Goal: Information Seeking & Learning: Learn about a topic

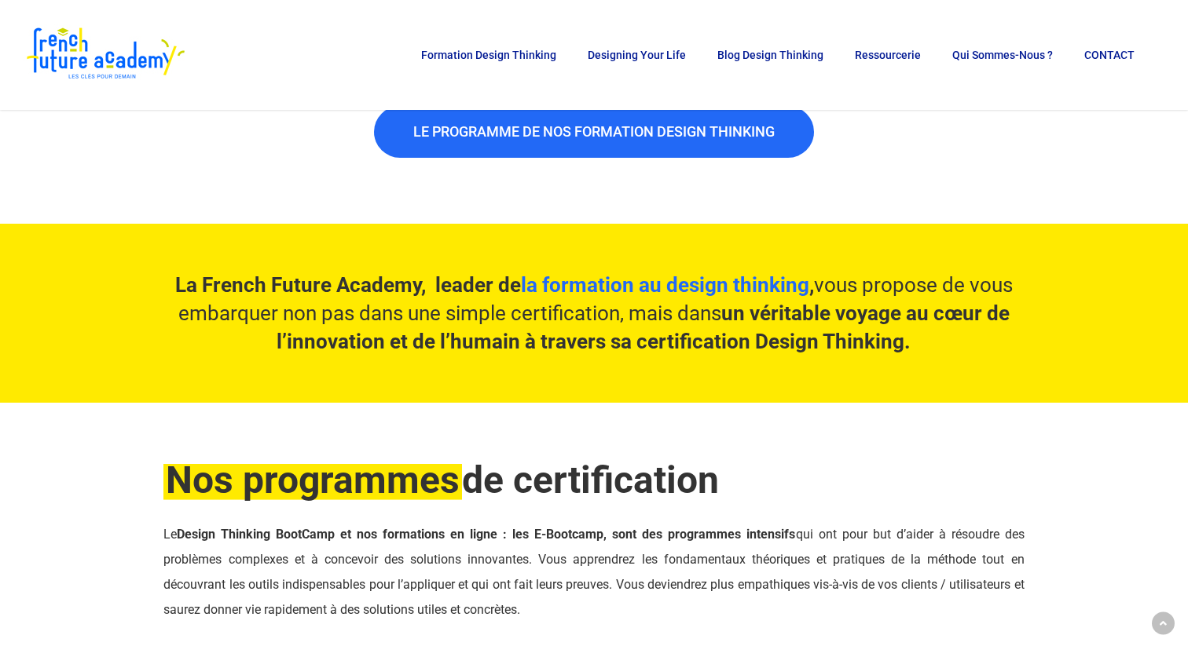
scroll to position [964, 0]
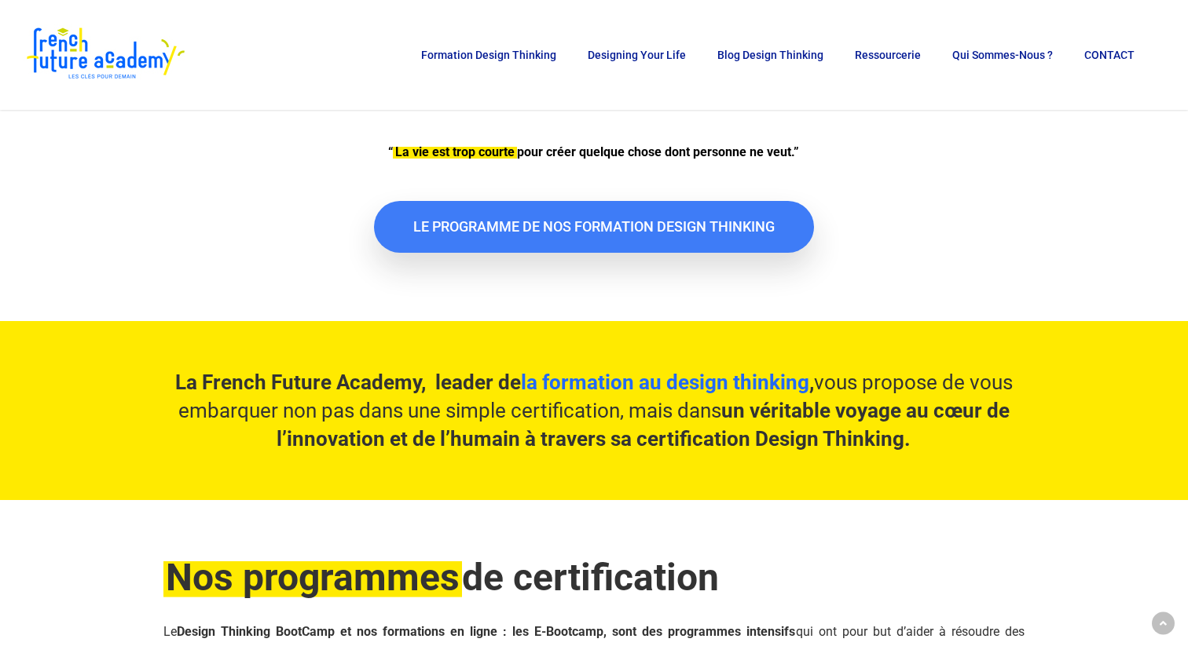
click at [635, 227] on span "LE PROGRAMME DE NOS FORMATION DESIGN THINKING" at bounding box center [593, 227] width 361 height 16
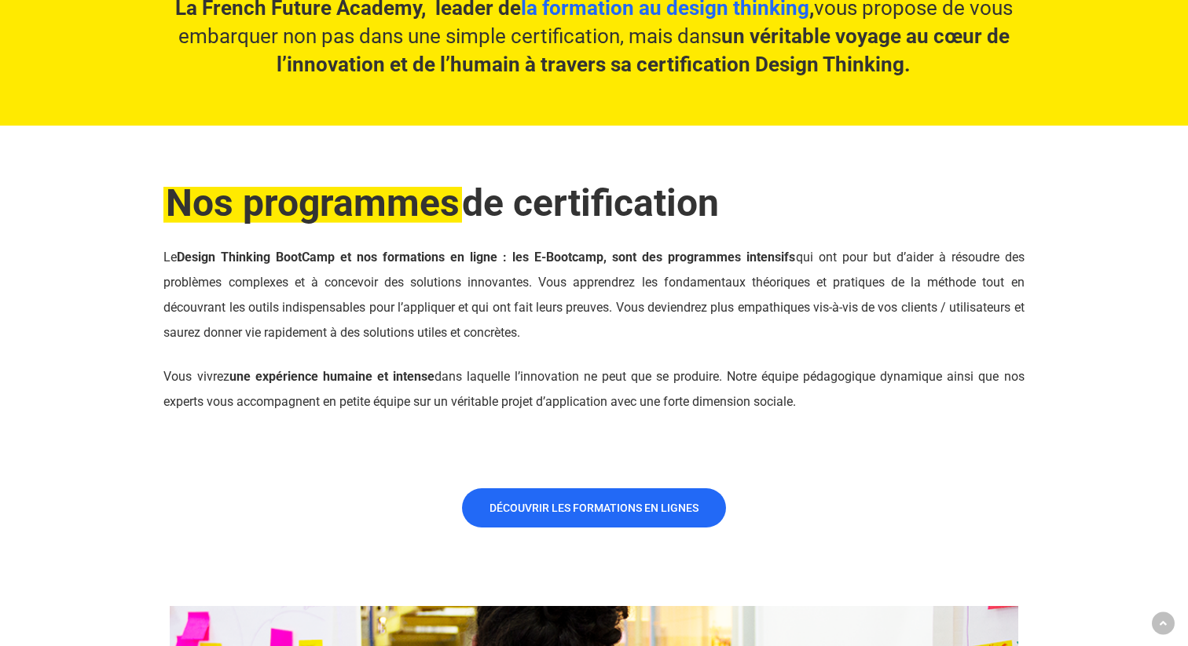
scroll to position [1340, 0]
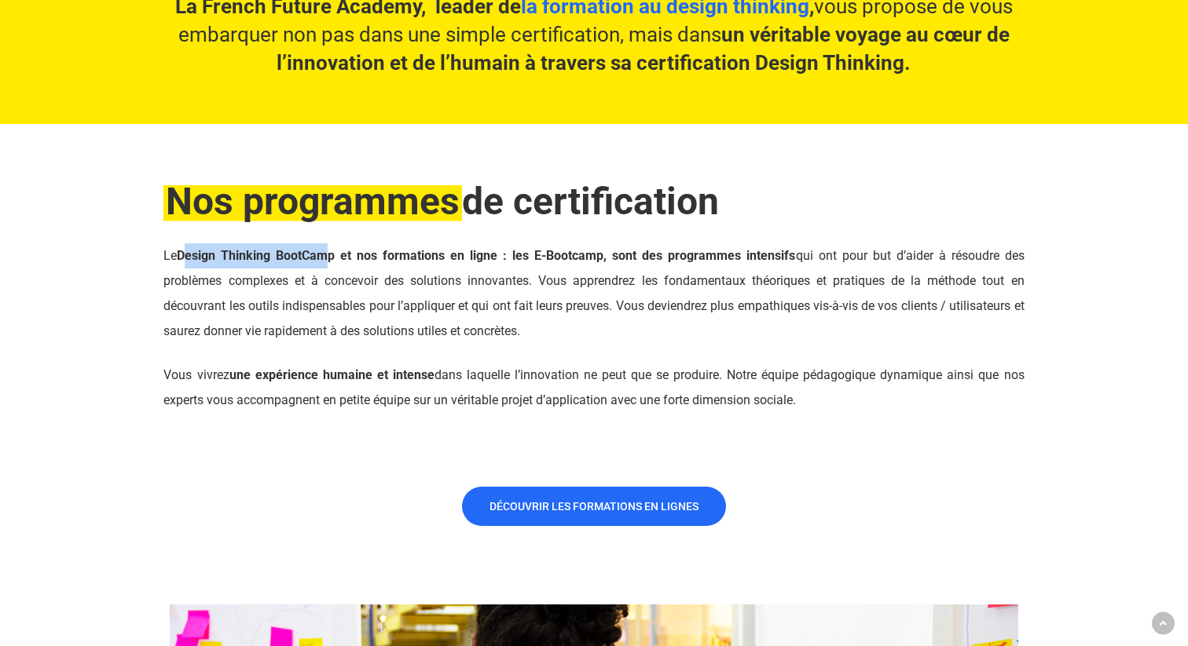
drag, startPoint x: 192, startPoint y: 261, endPoint x: 335, endPoint y: 251, distance: 142.5
click at [335, 251] on strong "Design Thinking BootCamp et nos formations en ligne : les E-Bootcamp, sont des …" at bounding box center [486, 255] width 618 height 15
drag, startPoint x: 536, startPoint y: 256, endPoint x: 601, endPoint y: 260, distance: 65.3
click at [601, 260] on strong "Design Thinking BootCamp et nos formations en ligne : les E-Bootcamp, sont des …" at bounding box center [486, 255] width 618 height 15
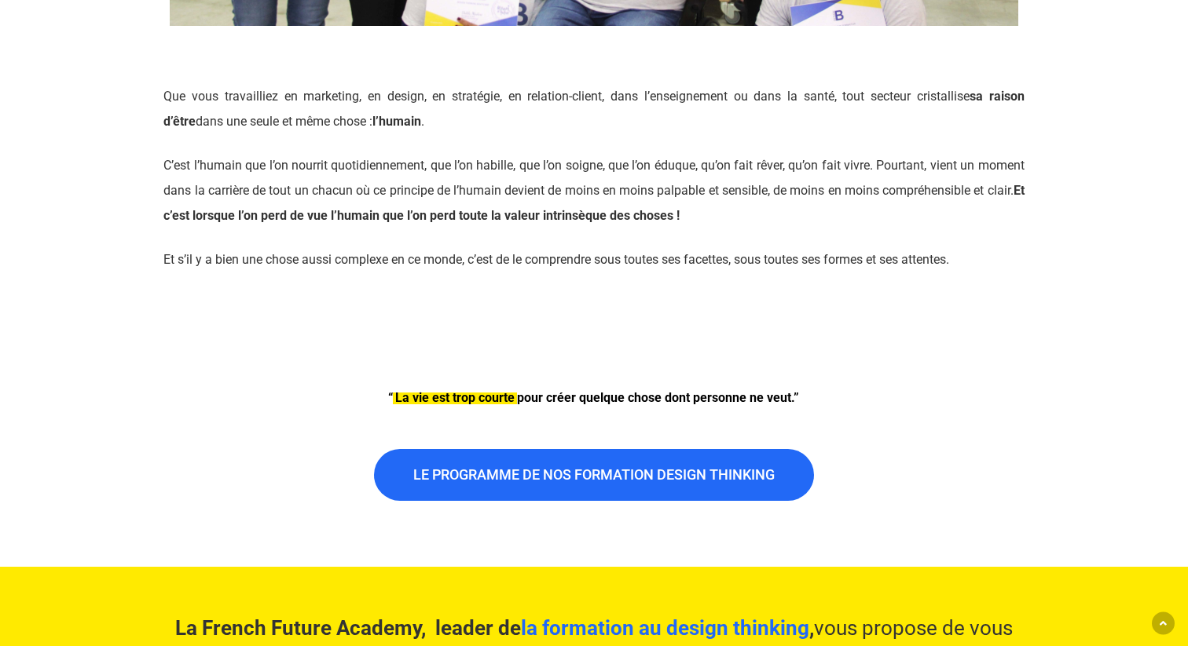
scroll to position [721, 0]
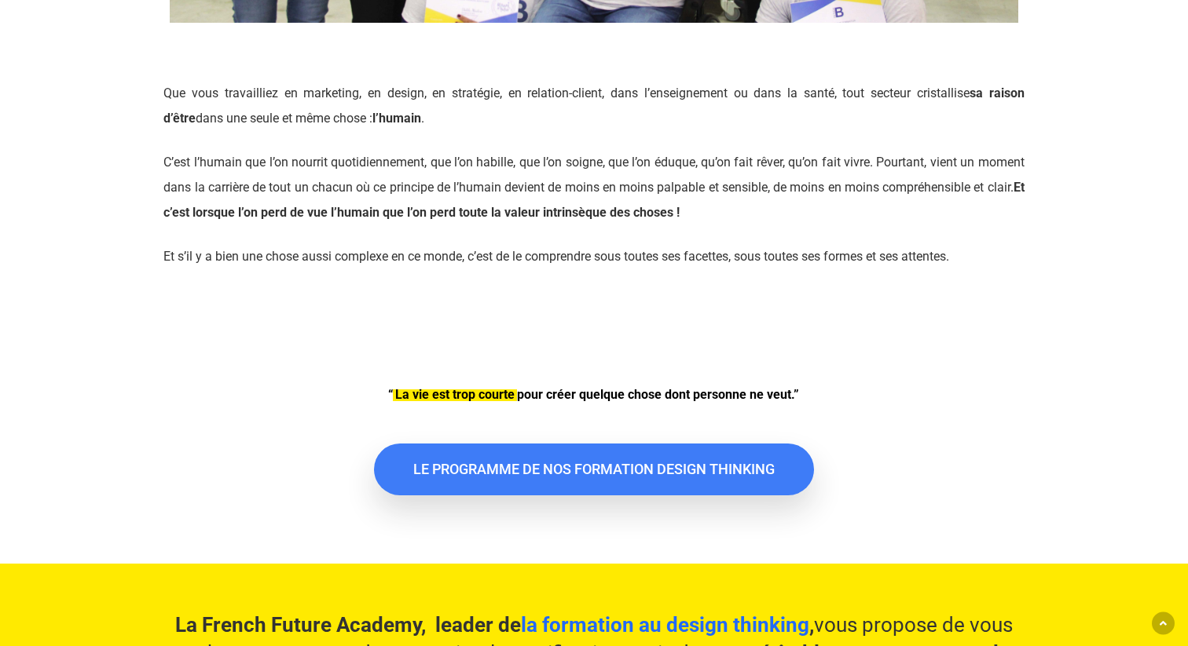
click at [470, 475] on span "LE PROGRAMME DE NOS FORMATION DESIGN THINKING" at bounding box center [593, 470] width 361 height 16
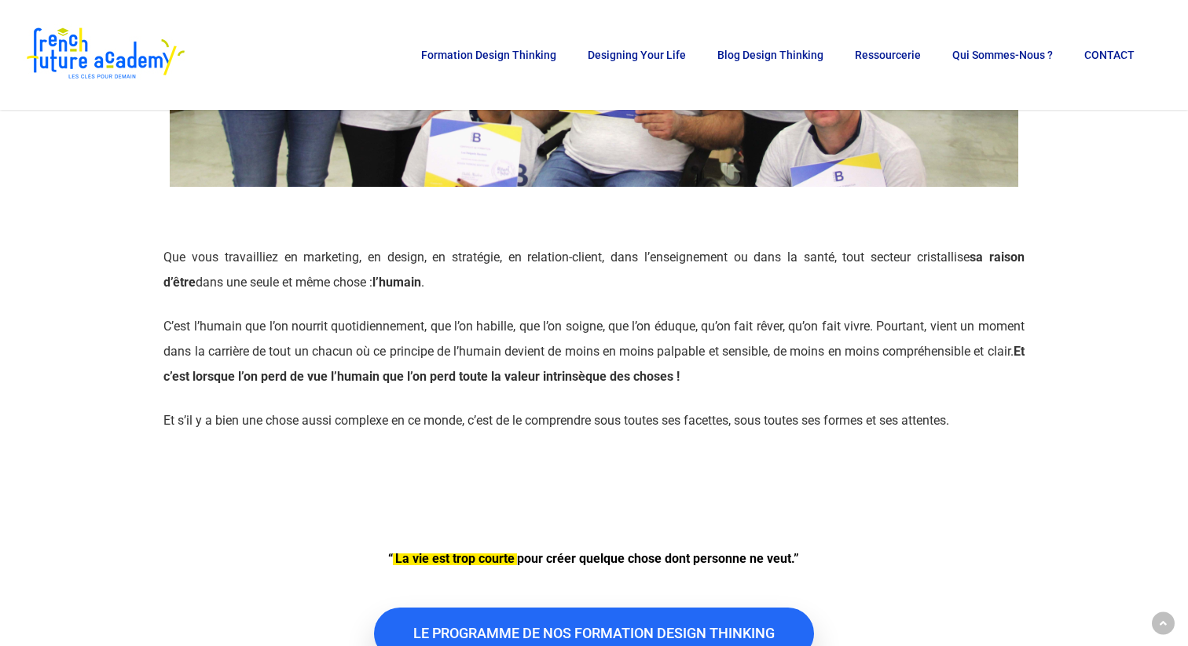
scroll to position [306, 0]
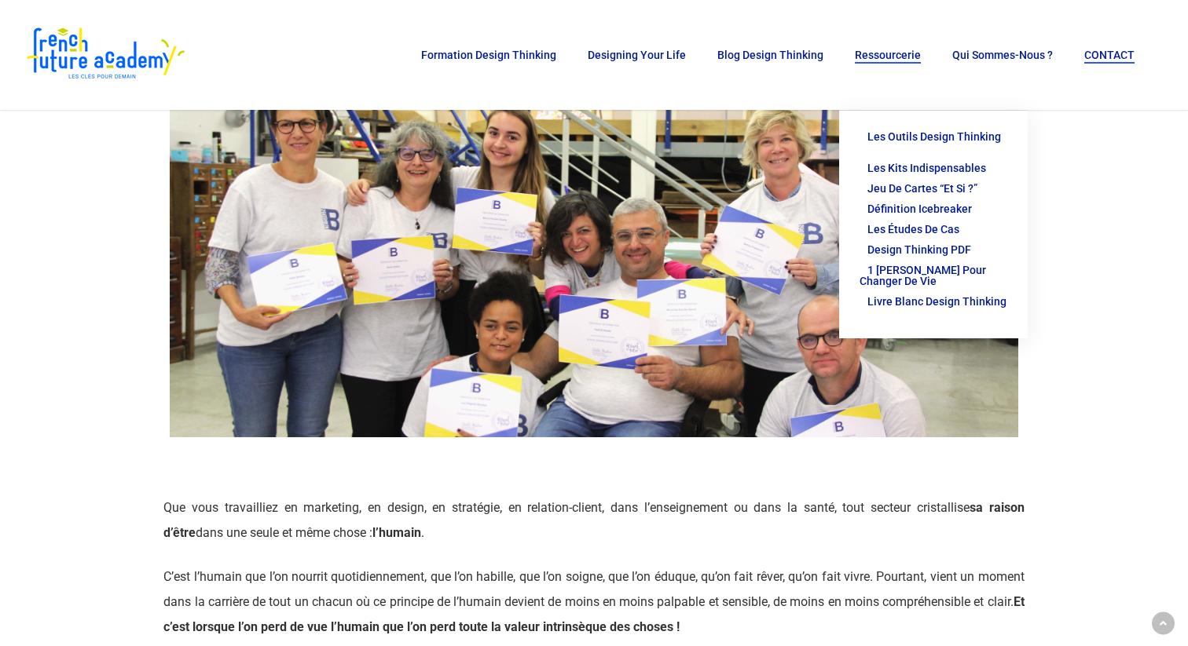
click at [1107, 57] on span "CONTACT" at bounding box center [1109, 55] width 50 height 13
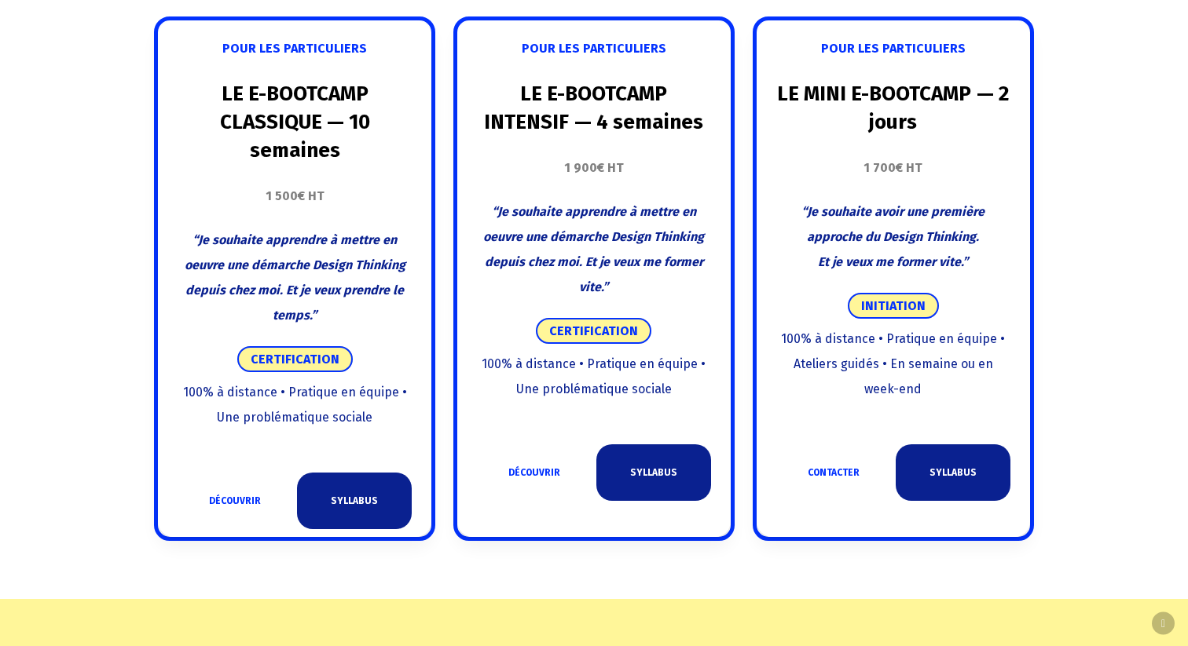
scroll to position [986, 0]
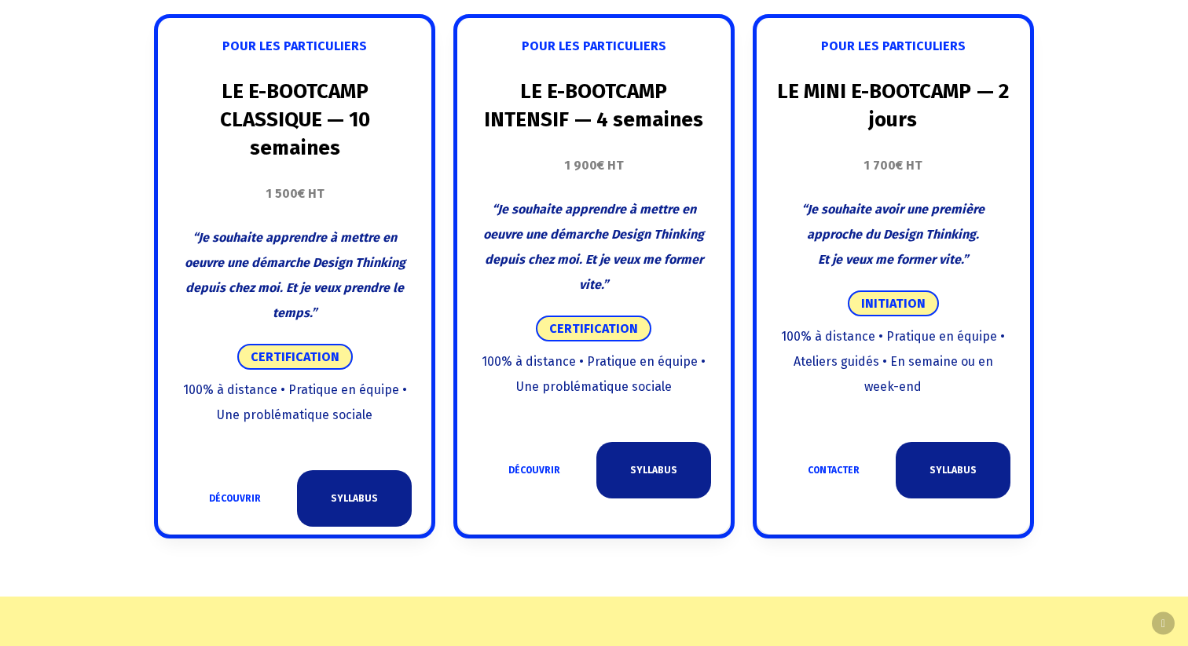
click at [612, 390] on span "100% à distance • Pratique en équipe • Une problématique sociale" at bounding box center [594, 374] width 224 height 40
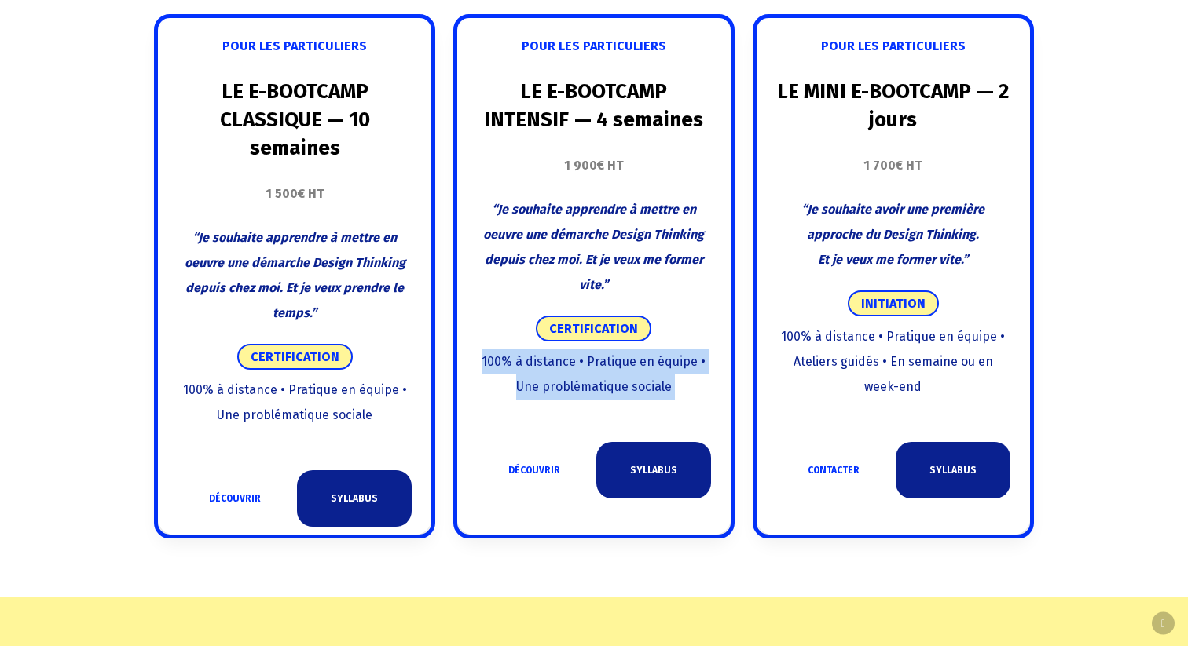
click at [612, 390] on span "100% à distance • Pratique en équipe • Une problématique sociale" at bounding box center [594, 374] width 224 height 40
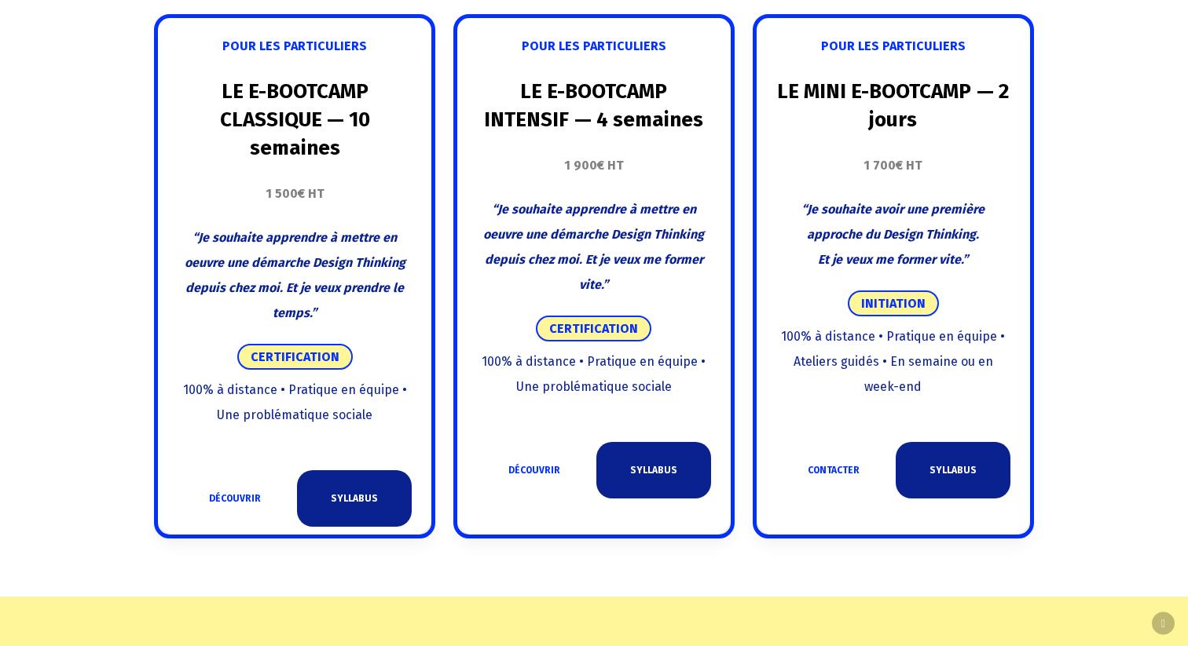
click at [612, 390] on span "100% à distance • Pratique en équipe • Une problématique sociale" at bounding box center [594, 374] width 224 height 40
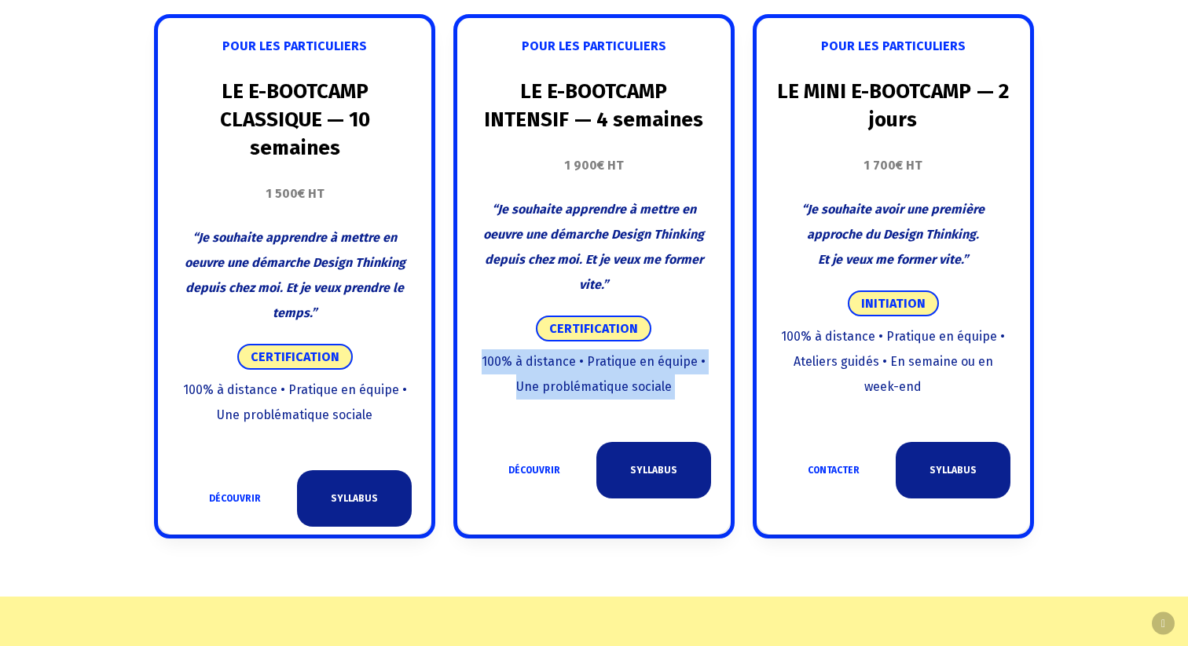
click at [612, 390] on span "100% à distance • Pratique en équipe • Une problématique sociale" at bounding box center [594, 374] width 224 height 40
click at [913, 356] on span "100% à distance • Pratique en équipe • Ateliers guidés • En semaine ou en week-…" at bounding box center [893, 361] width 224 height 65
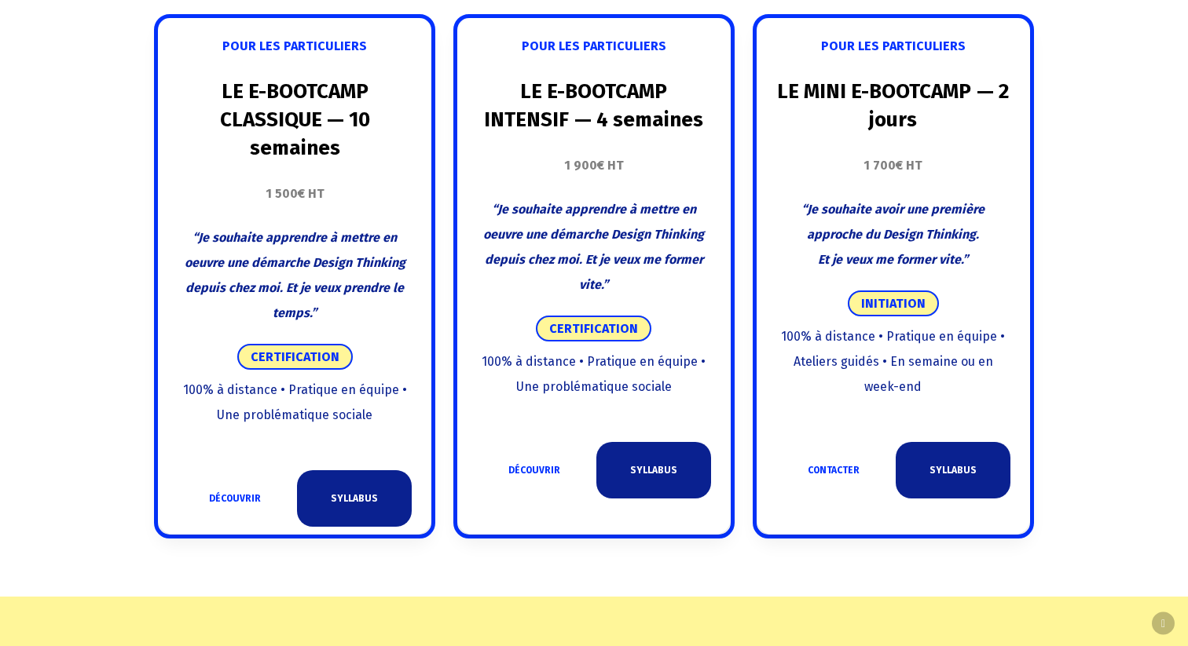
click at [913, 356] on span "100% à distance • Pratique en équipe • Ateliers guidés • En semaine ou en week-…" at bounding box center [893, 361] width 224 height 65
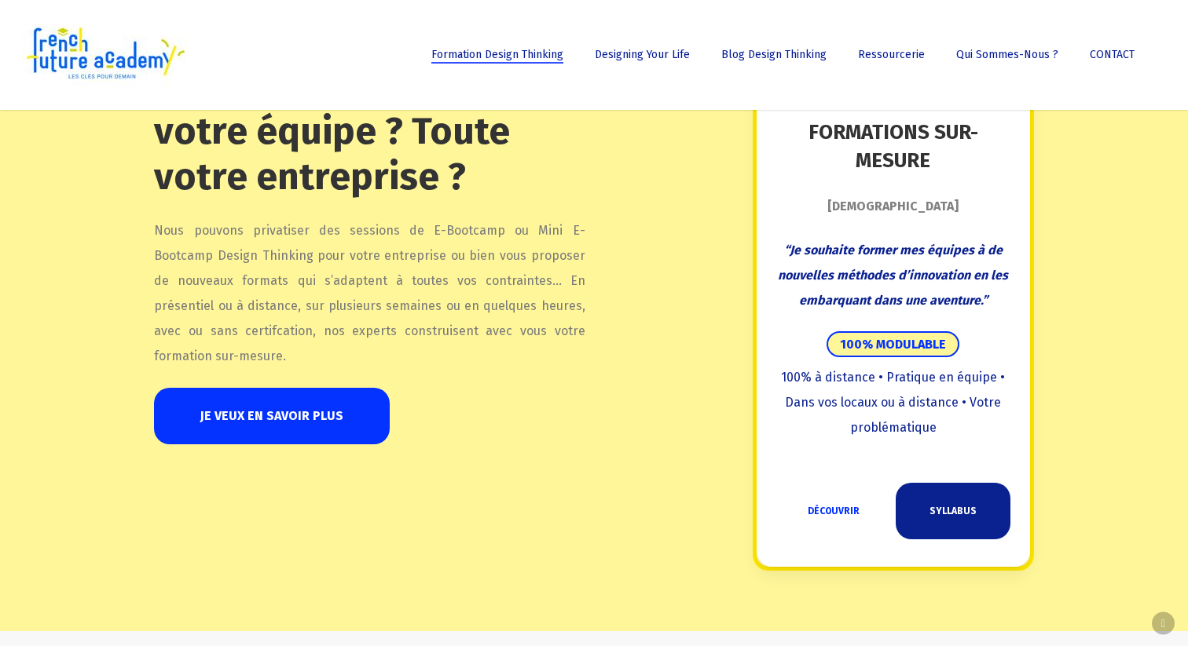
scroll to position [1587, 0]
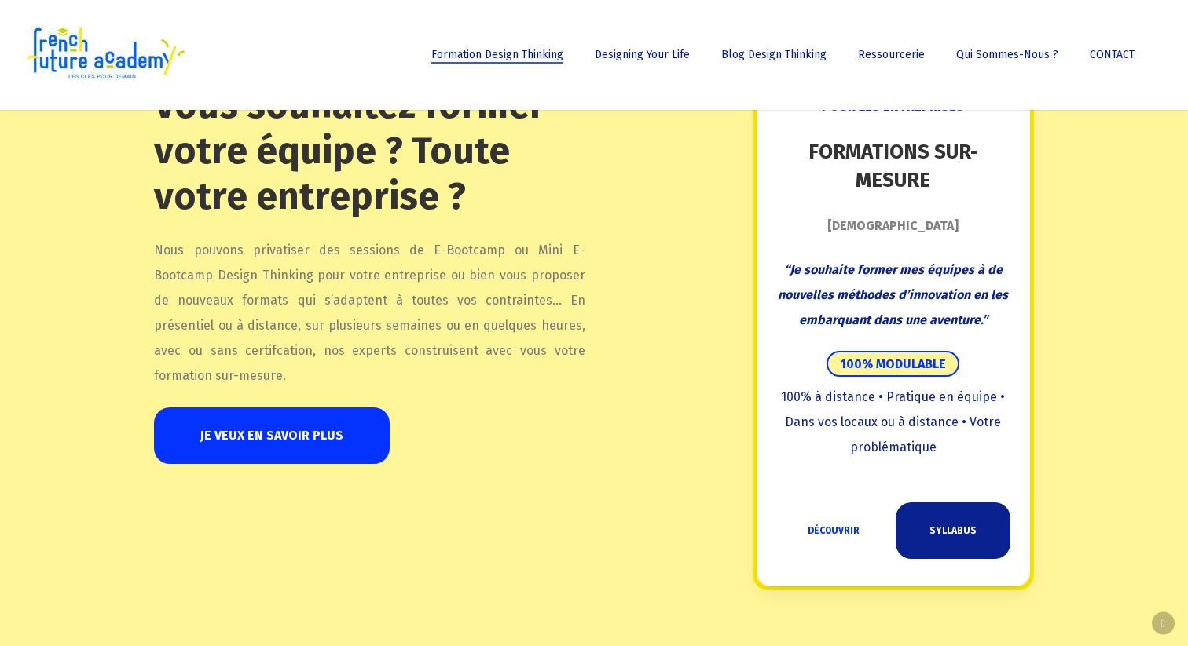
click at [964, 280] on p "“Je souhaite former mes équipes à de nouvelles méthodes d’innovation en les emb…" at bounding box center [893, 295] width 234 height 75
click at [953, 278] on div at bounding box center [953, 278] width 0 height 0
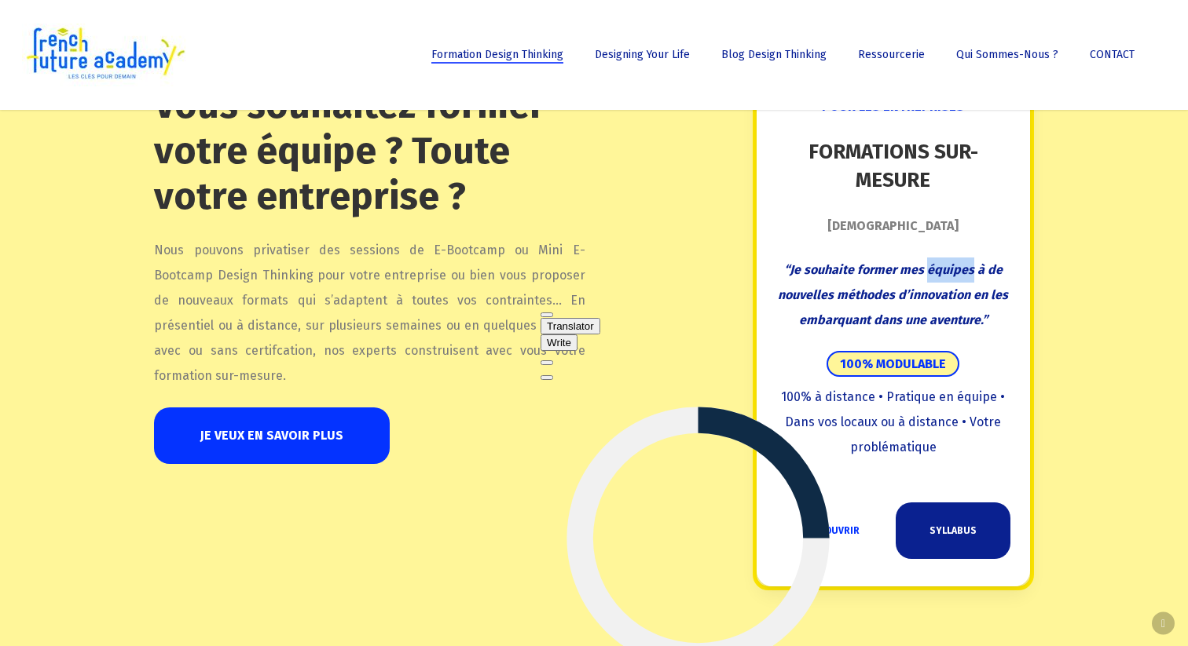
click at [1004, 335] on div "POUR LES ENTREPRISES FORMATIONS SUR-MESURE Sur devis “Je souhaite former mes éq…" at bounding box center [893, 323] width 234 height 489
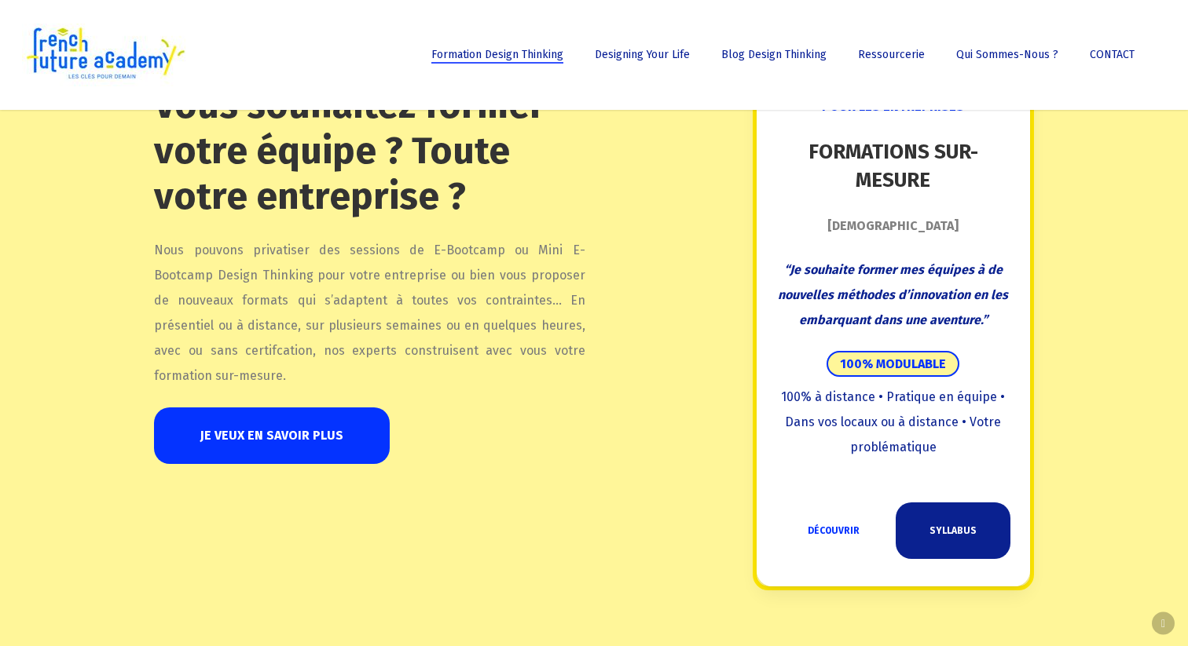
click at [1004, 335] on div "POUR LES ENTREPRISES FORMATIONS SUR-MESURE Sur devis “Je souhaite former mes éq…" at bounding box center [893, 323] width 234 height 489
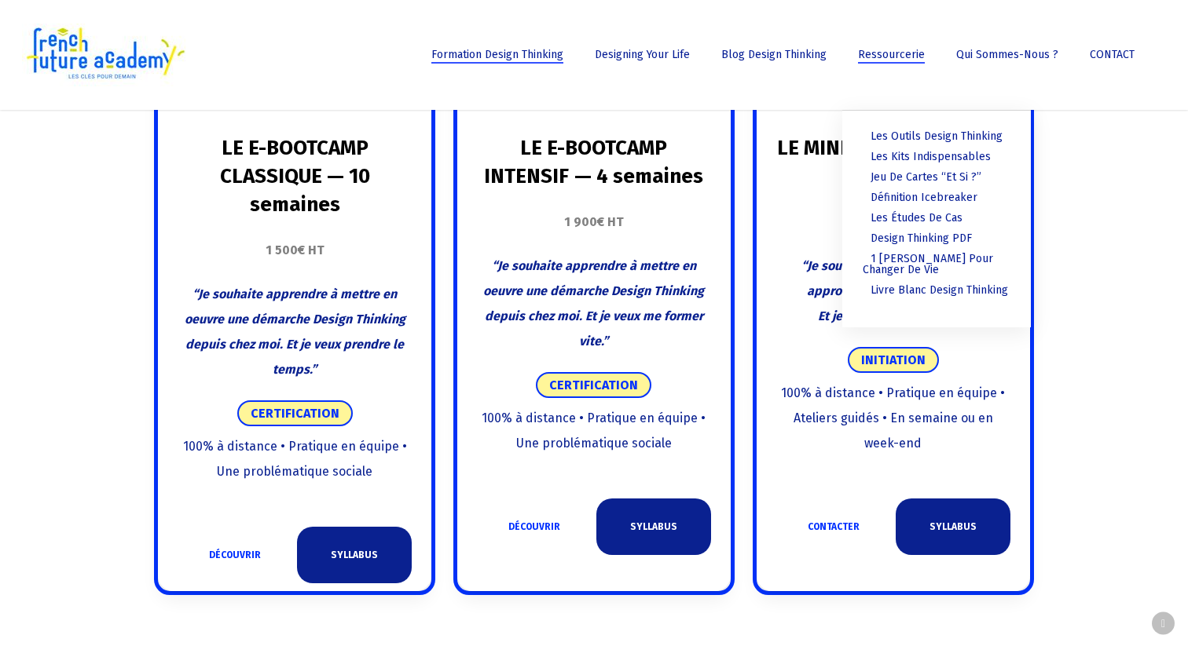
scroll to position [888, 0]
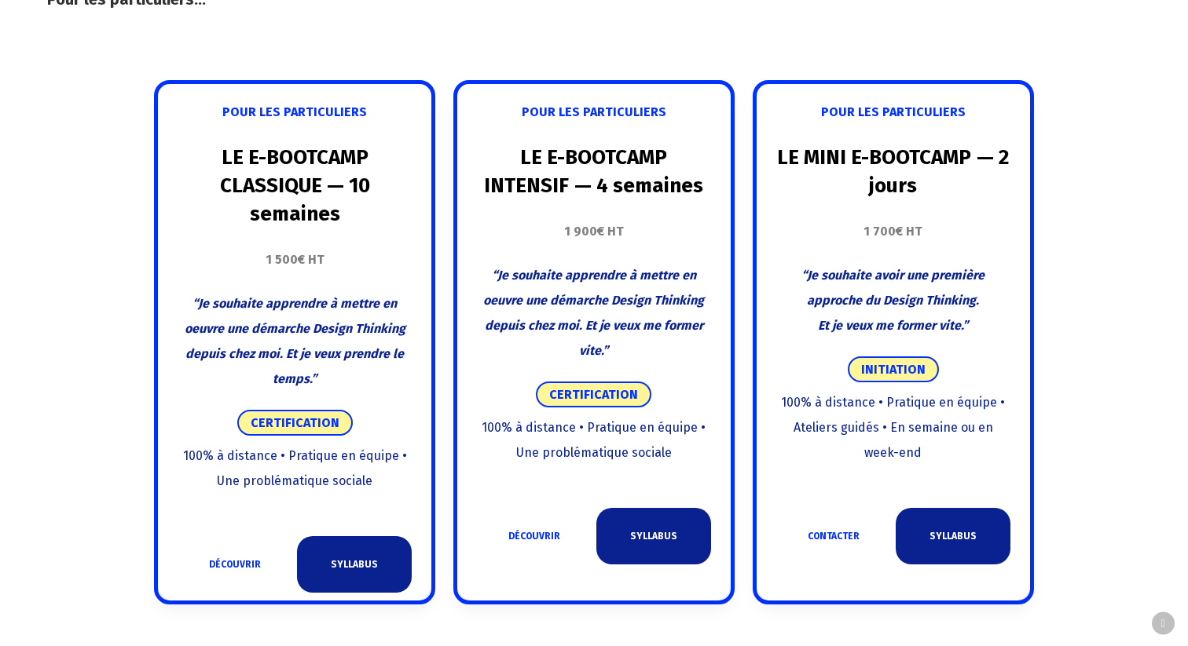
scroll to position [971, 0]
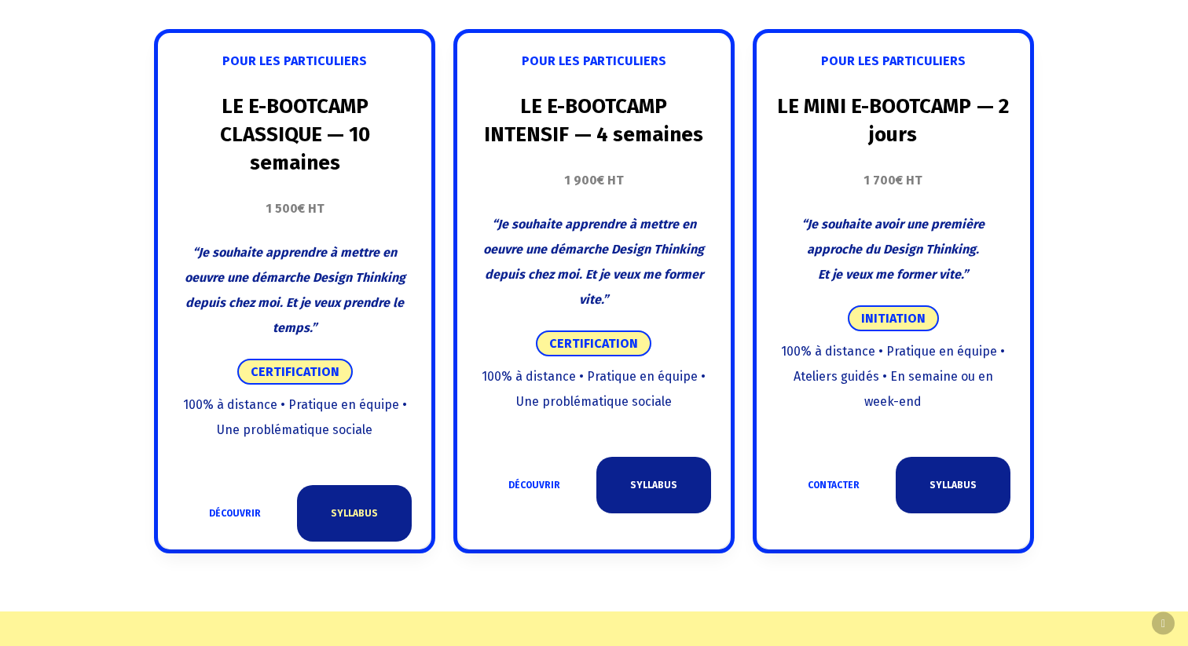
click at [331, 509] on link "SYLLABUS" at bounding box center [354, 513] width 115 height 57
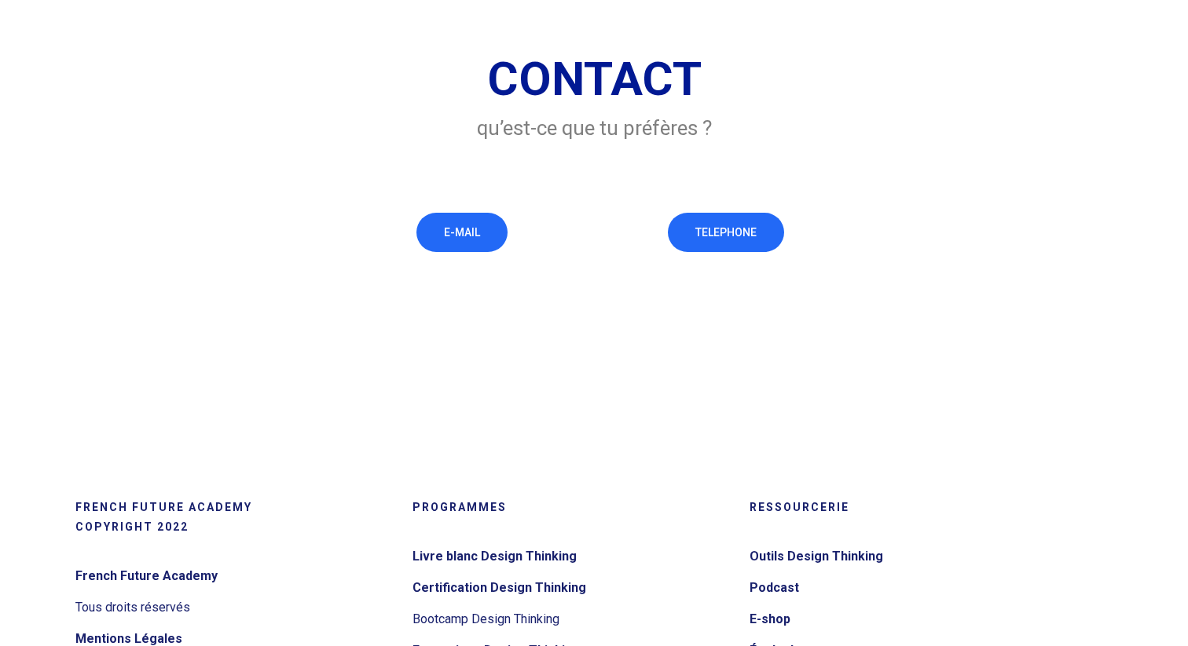
scroll to position [246, 0]
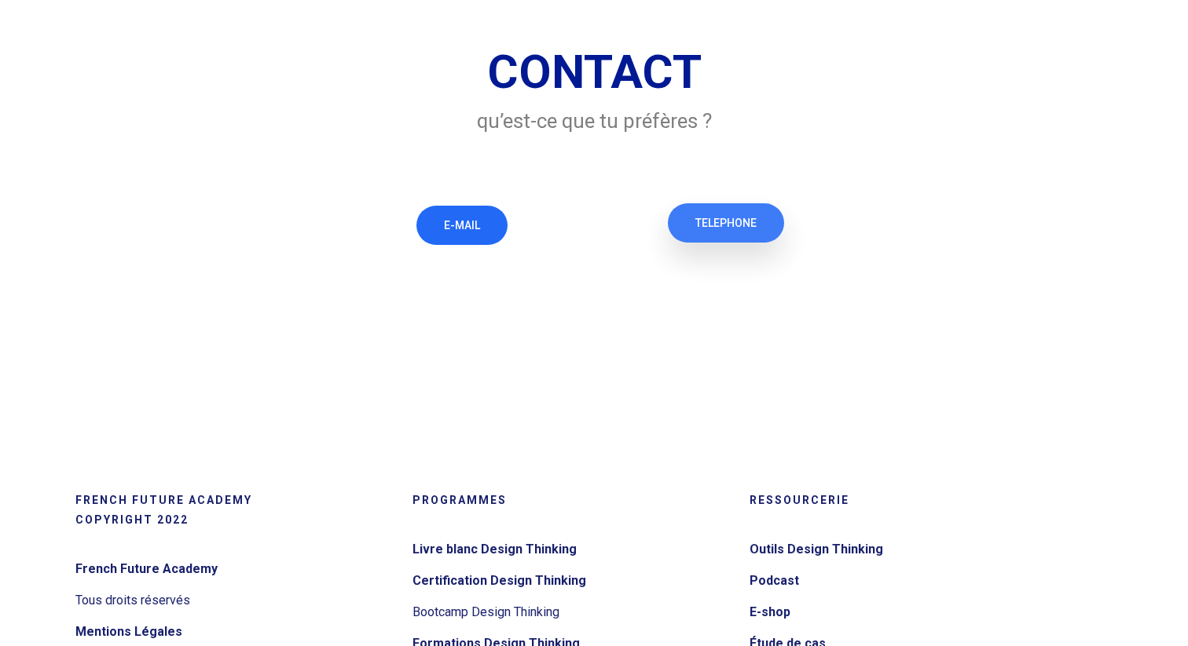
click at [732, 225] on span "TELEPHONE" at bounding box center [725, 223] width 61 height 16
